Goal: Navigation & Orientation: Find specific page/section

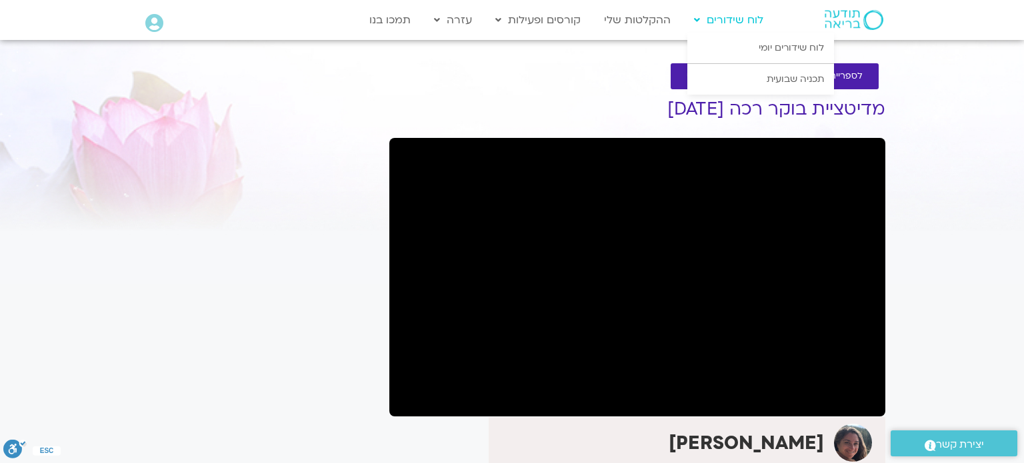
click at [737, 25] on link "לוח שידורים" at bounding box center [728, 19] width 83 height 25
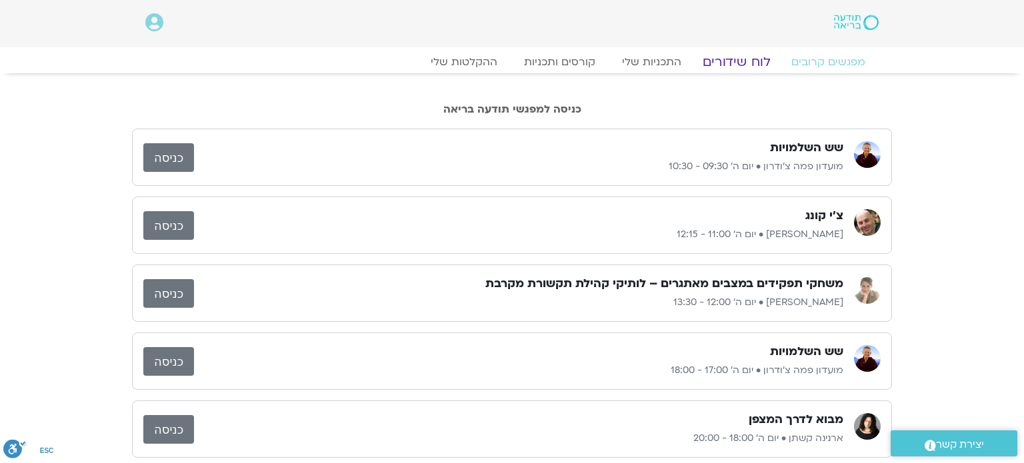
click at [739, 55] on link "לוח שידורים" at bounding box center [737, 62] width 100 height 16
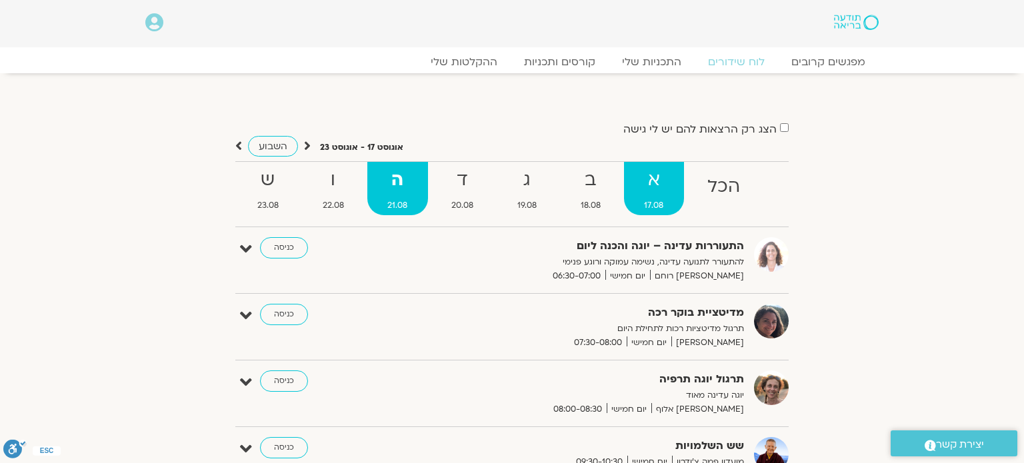
click at [657, 183] on strong "א" at bounding box center [654, 180] width 61 height 30
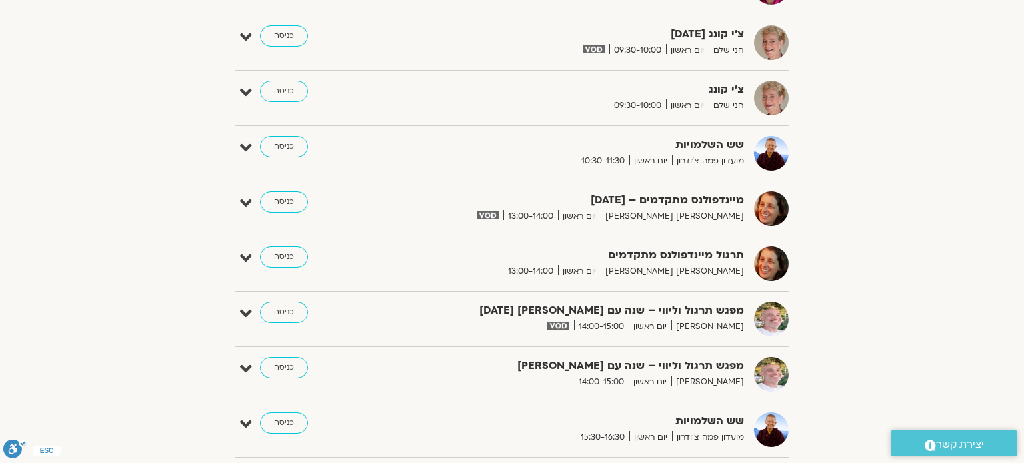
scroll to position [747, 0]
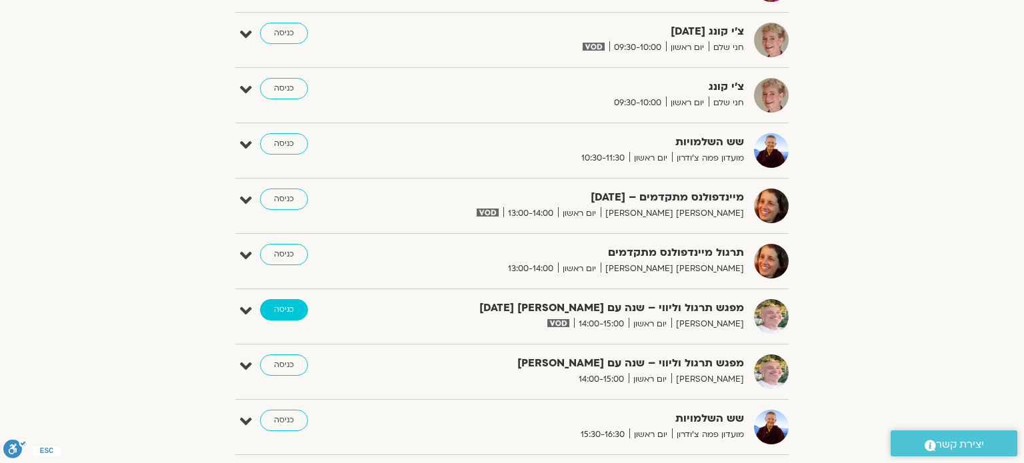
click at [276, 305] on link "כניסה" at bounding box center [284, 309] width 48 height 21
